Goal: Task Accomplishment & Management: Manage account settings

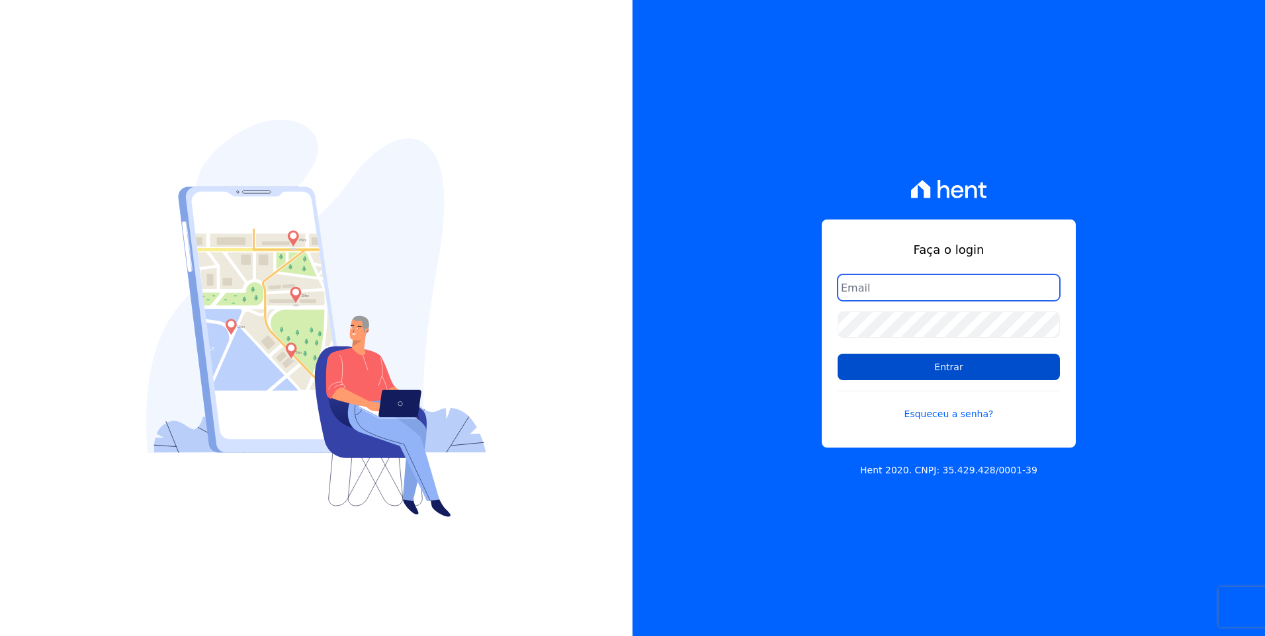
type input "[EMAIL_ADDRESS][DOMAIN_NAME]"
click at [1018, 374] on input "Entrar" at bounding box center [949, 367] width 222 height 26
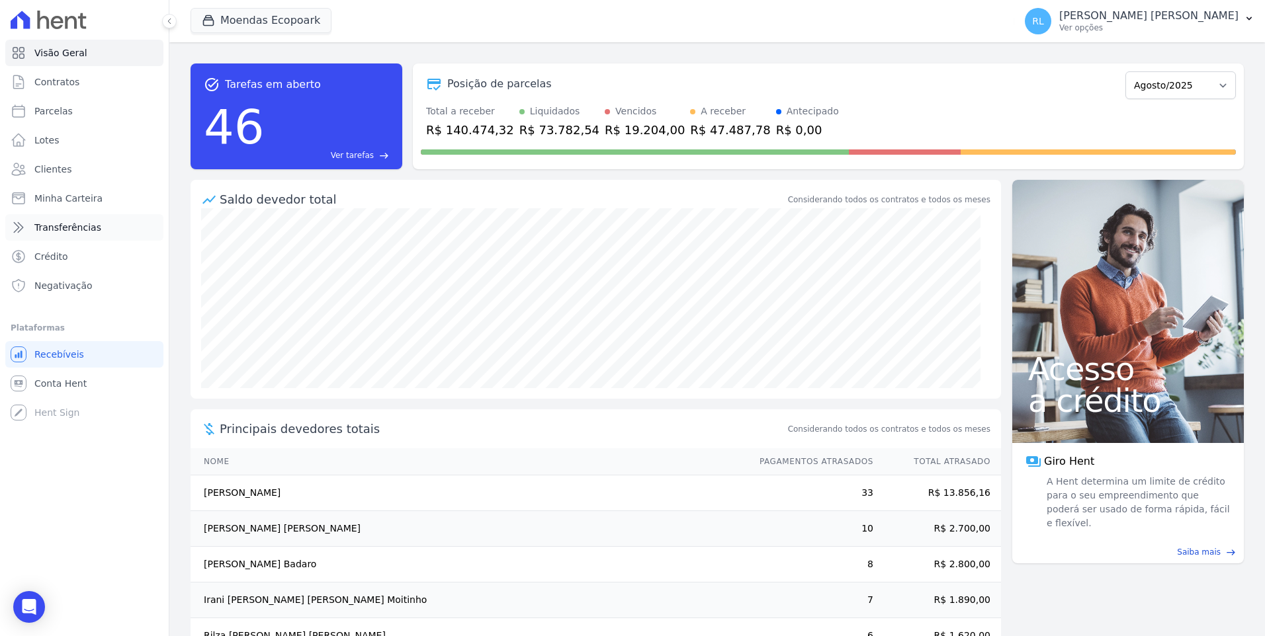
click at [77, 220] on link "Transferências" at bounding box center [84, 227] width 158 height 26
